Goal: Task Accomplishment & Management: Manage account settings

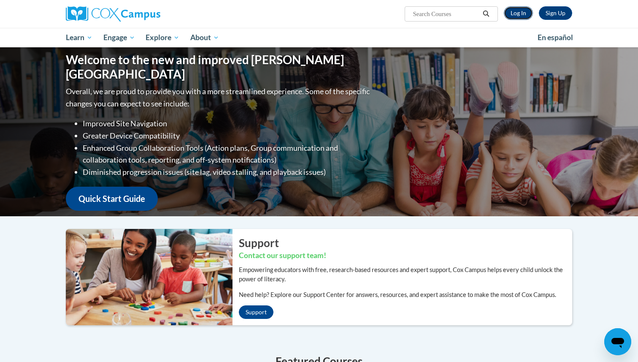
click at [529, 11] on link "Log In" at bounding box center [518, 13] width 29 height 14
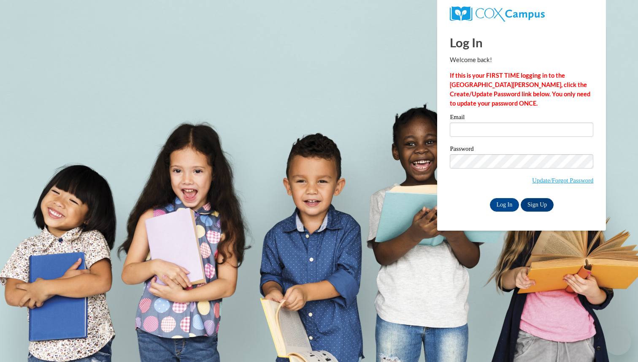
type input "petra.schatz@K12.hi.us"
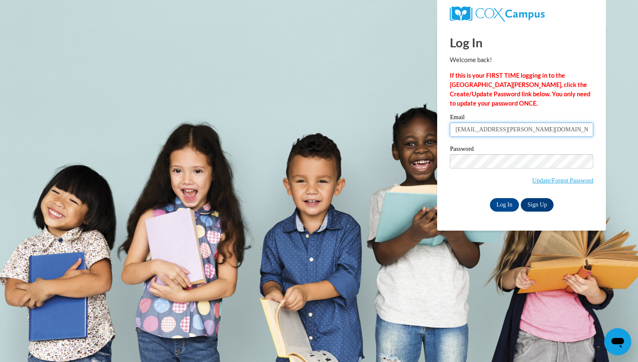
click at [495, 125] on input "petra.schatz@K12.hi.us" at bounding box center [521, 129] width 143 height 14
click at [509, 206] on input "Log In" at bounding box center [505, 205] width 30 height 14
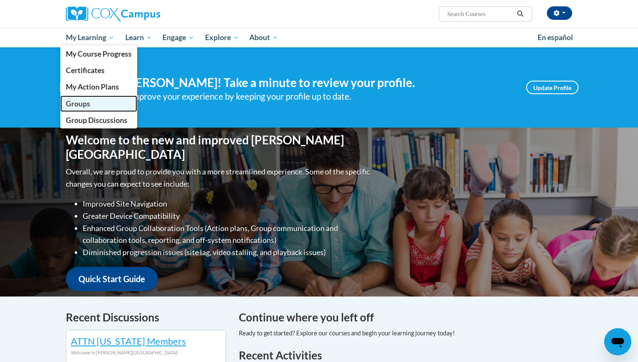
click at [85, 100] on span "Groups" at bounding box center [78, 103] width 24 height 9
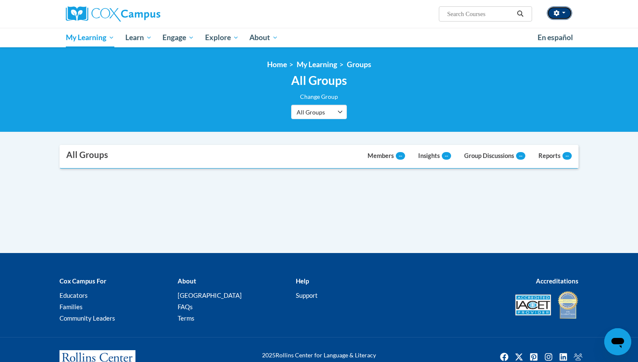
click at [565, 13] on span "button" at bounding box center [563, 13] width 3 height 2
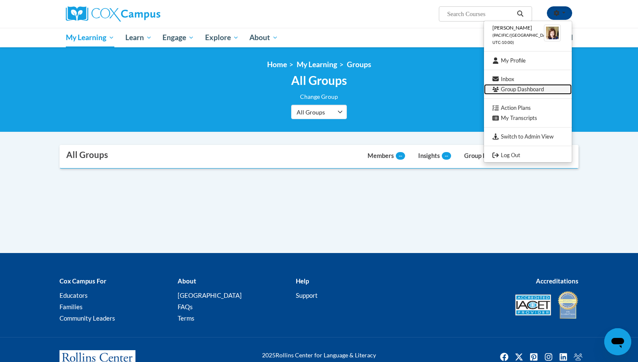
click at [539, 88] on link "Group Dashboard" at bounding box center [528, 89] width 88 height 11
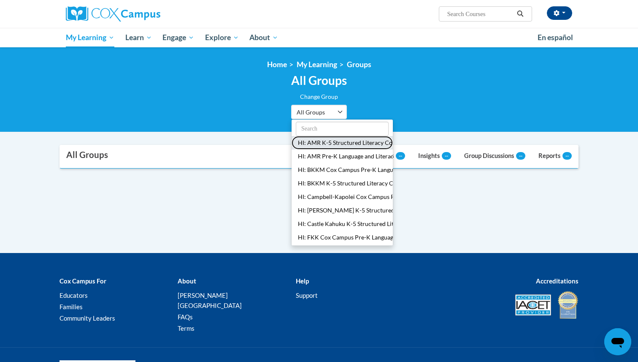
click at [328, 146] on button "HI: AMR K-5 Structured Literacy Course" at bounding box center [342, 143] width 101 height 14
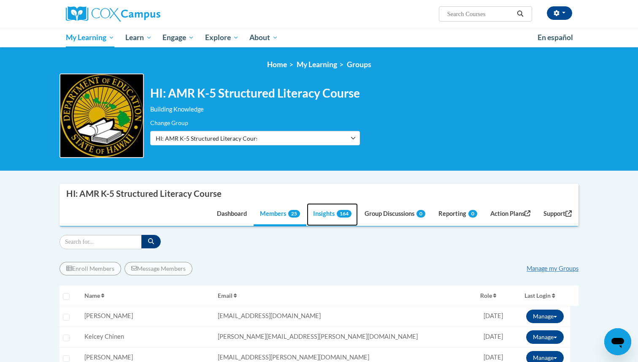
click at [324, 213] on link "Insights 164" at bounding box center [332, 214] width 51 height 23
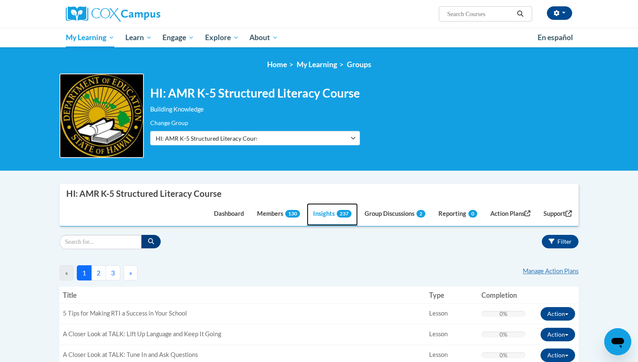
click at [323, 211] on link "Insights 237" at bounding box center [332, 214] width 51 height 23
click at [566, 13] on button "button" at bounding box center [559, 13] width 25 height 14
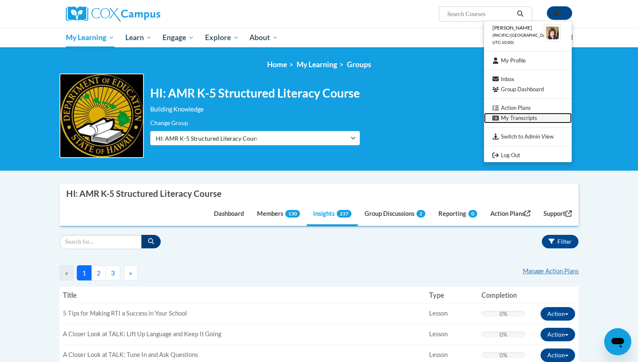
click at [525, 120] on link "My Transcripts" at bounding box center [528, 118] width 88 height 11
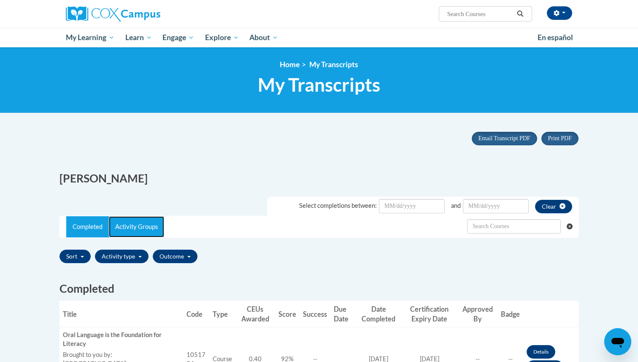
click at [139, 227] on link "Activity Groups" at bounding box center [136, 226] width 55 height 21
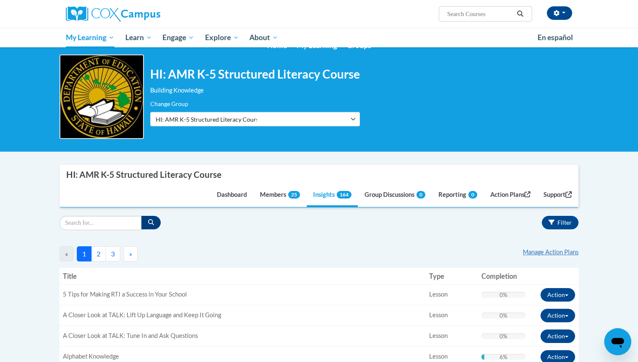
scroll to position [15, 0]
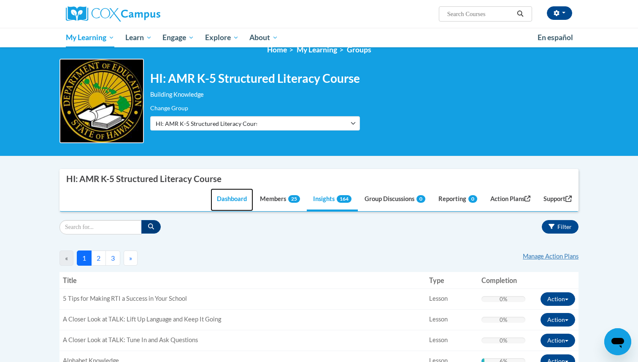
click at [223, 198] on link "Dashboard" at bounding box center [232, 199] width 43 height 23
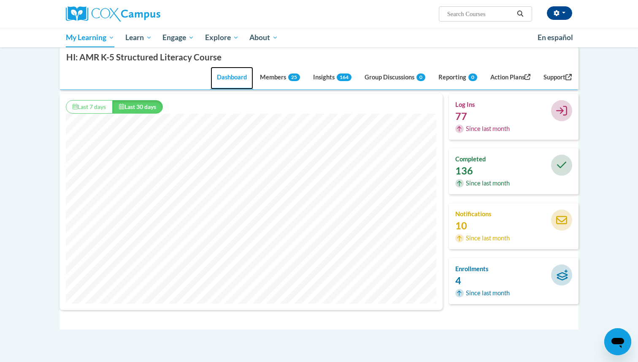
scroll to position [165, 0]
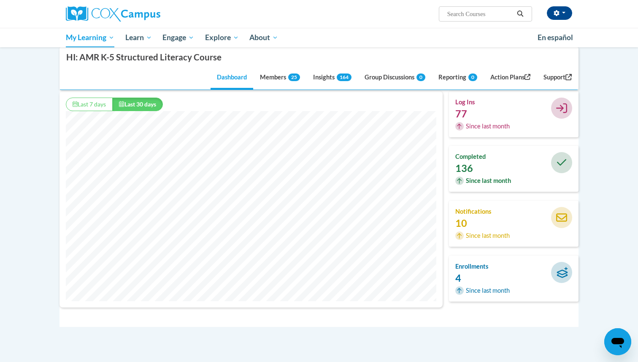
click at [473, 160] on h4 "completed" at bounding box center [486, 156] width 63 height 9
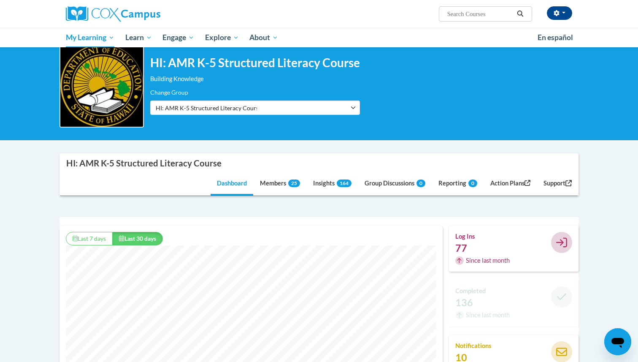
scroll to position [0, 0]
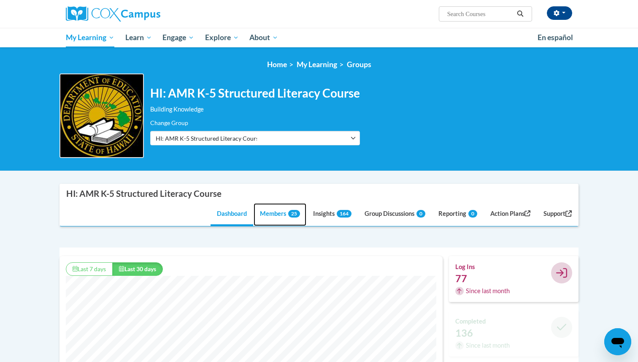
click at [272, 213] on link "Members 25" at bounding box center [280, 214] width 53 height 23
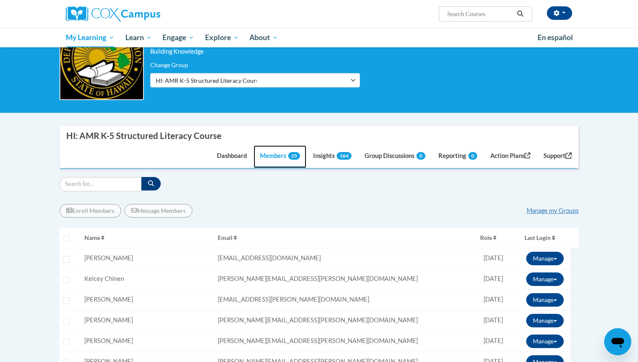
scroll to position [60, 0]
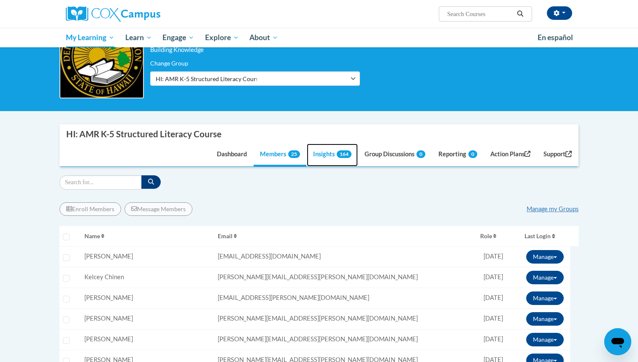
click at [317, 154] on link "Insights 164" at bounding box center [332, 154] width 51 height 23
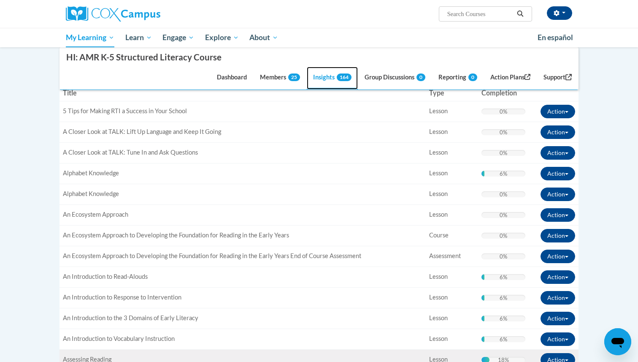
scroll to position [0, 0]
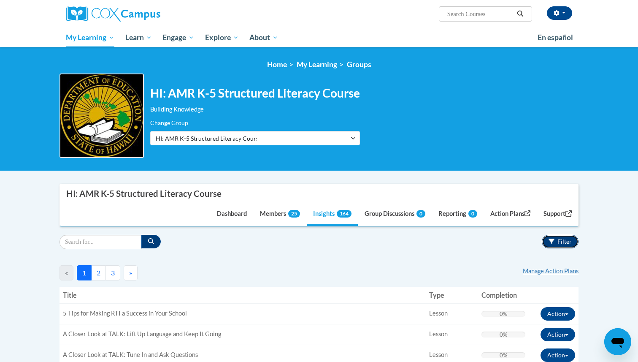
click at [567, 238] on span "Filter" at bounding box center [565, 241] width 14 height 7
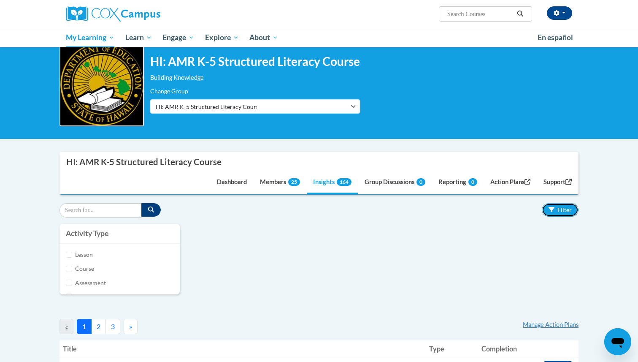
scroll to position [39, 0]
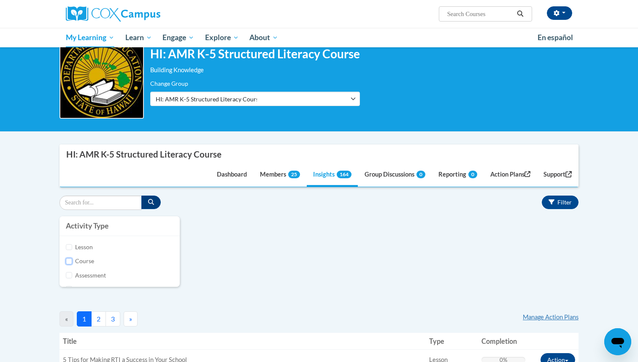
click at [70, 263] on input "Course" at bounding box center [69, 261] width 6 height 6
checkbox input "true"
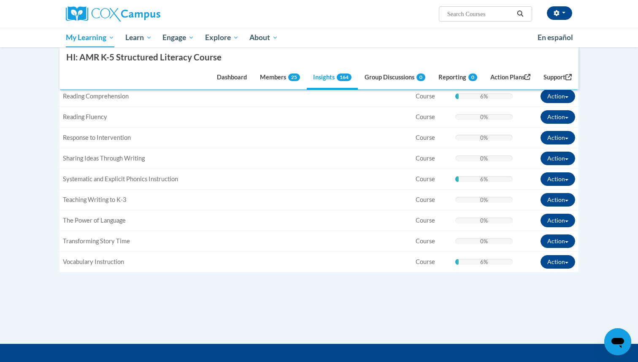
scroll to position [0, 0]
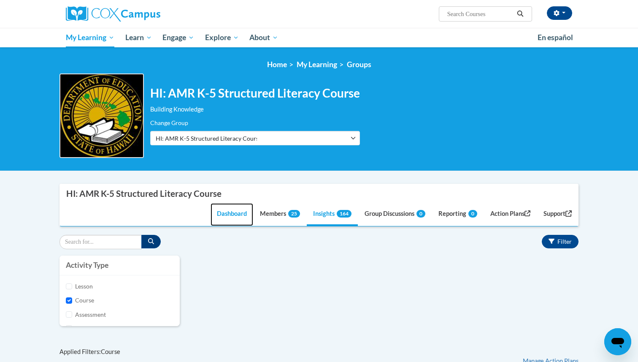
click at [225, 216] on link "Dashboard" at bounding box center [232, 214] width 43 height 23
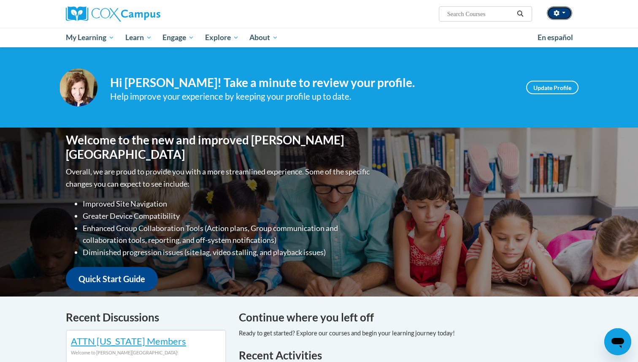
click at [566, 15] on button "button" at bounding box center [559, 13] width 25 height 14
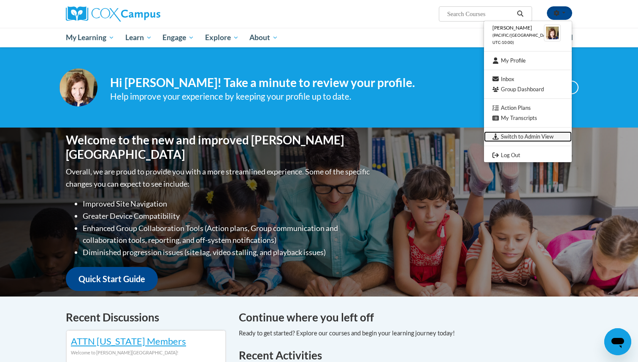
click at [534, 138] on link "Switch to Admin View" at bounding box center [528, 136] width 88 height 11
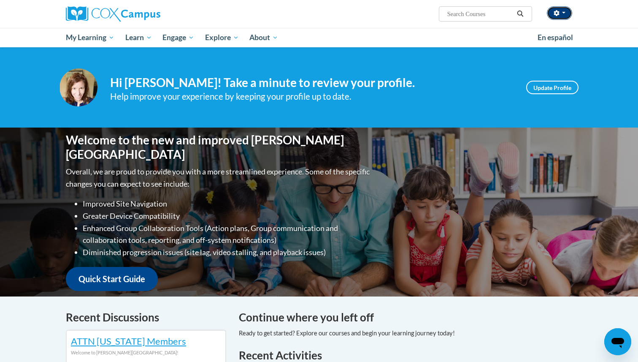
click at [566, 13] on button "button" at bounding box center [559, 13] width 25 height 14
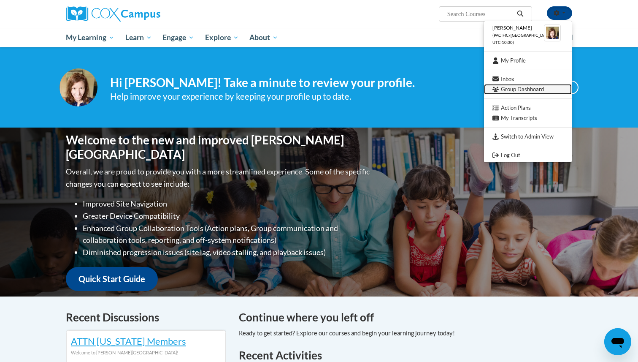
click at [513, 92] on link "Group Dashboard" at bounding box center [528, 89] width 88 height 11
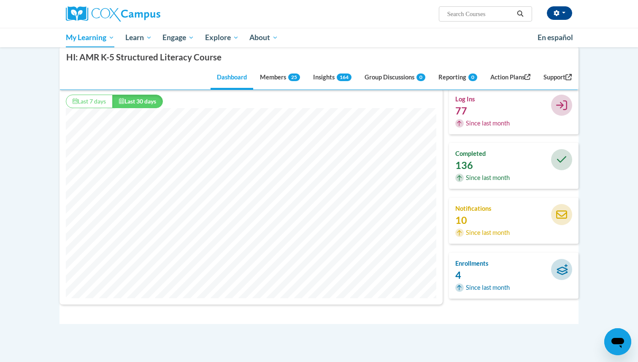
scroll to position [149, 0]
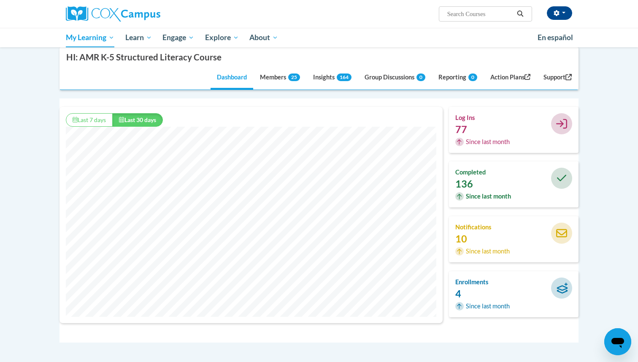
click at [538, 180] on div at bounding box center [552, 178] width 54 height 21
click at [502, 182] on div "136" at bounding box center [486, 183] width 63 height 9
click at [492, 184] on div "136" at bounding box center [486, 183] width 63 height 9
click at [493, 198] on span "Since last month" at bounding box center [488, 196] width 45 height 9
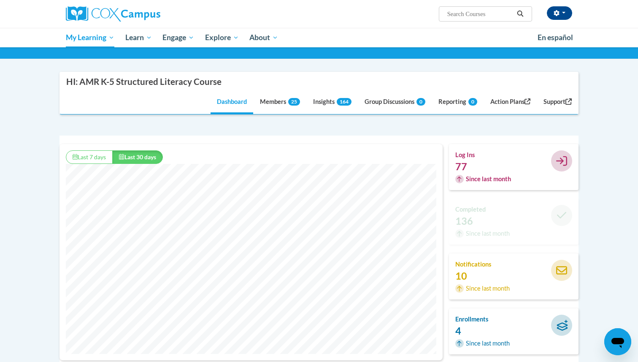
scroll to position [135, 0]
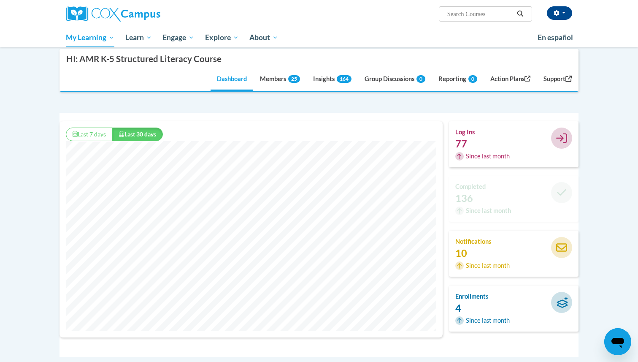
click at [471, 199] on div "136" at bounding box center [486, 197] width 63 height 9
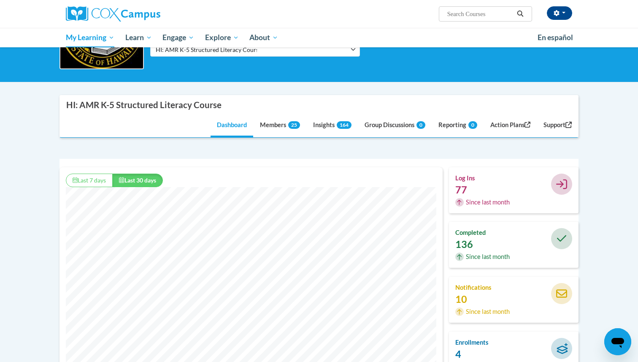
scroll to position [92, 0]
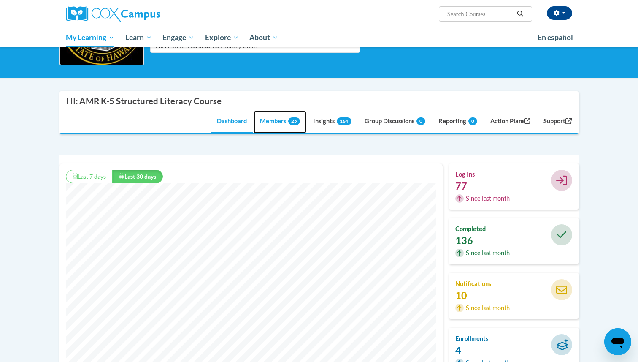
click at [260, 123] on link "Members 25" at bounding box center [280, 122] width 53 height 23
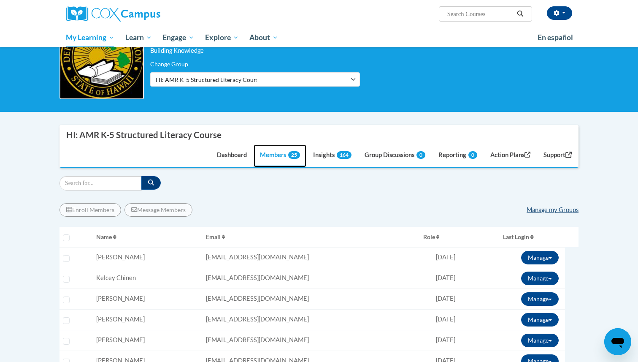
scroll to position [62, 0]
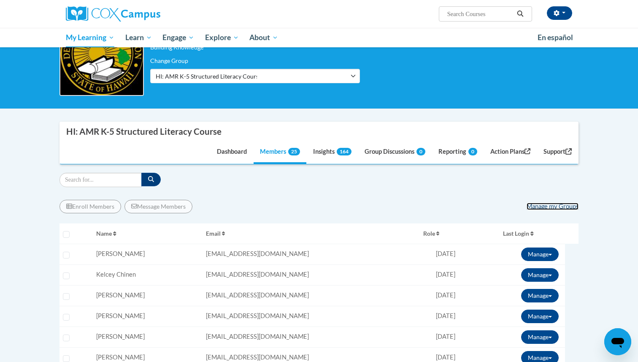
click at [566, 207] on link "Manage my Groups" at bounding box center [553, 206] width 52 height 7
